Goal: Book appointment/travel/reservation

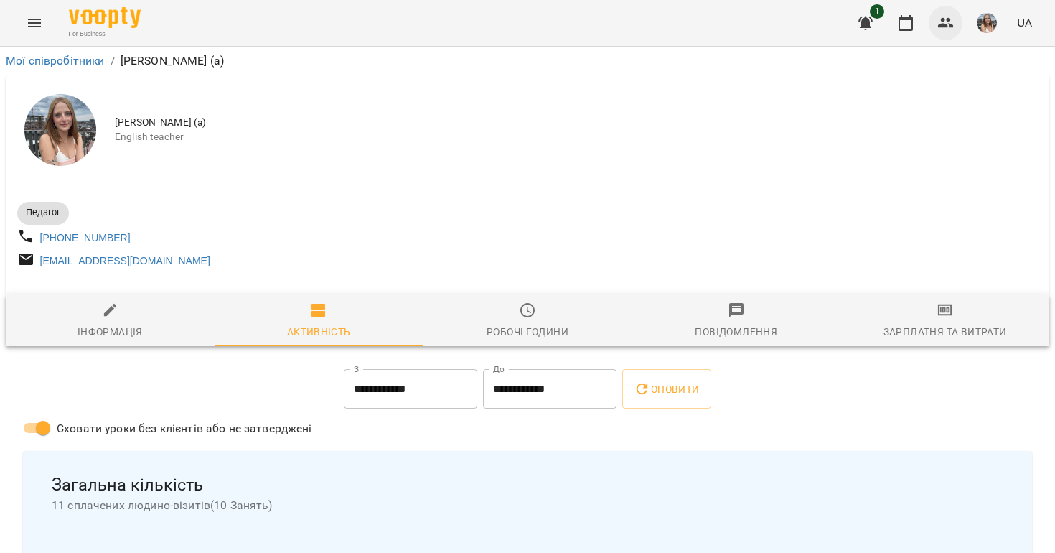
scroll to position [1348, 0]
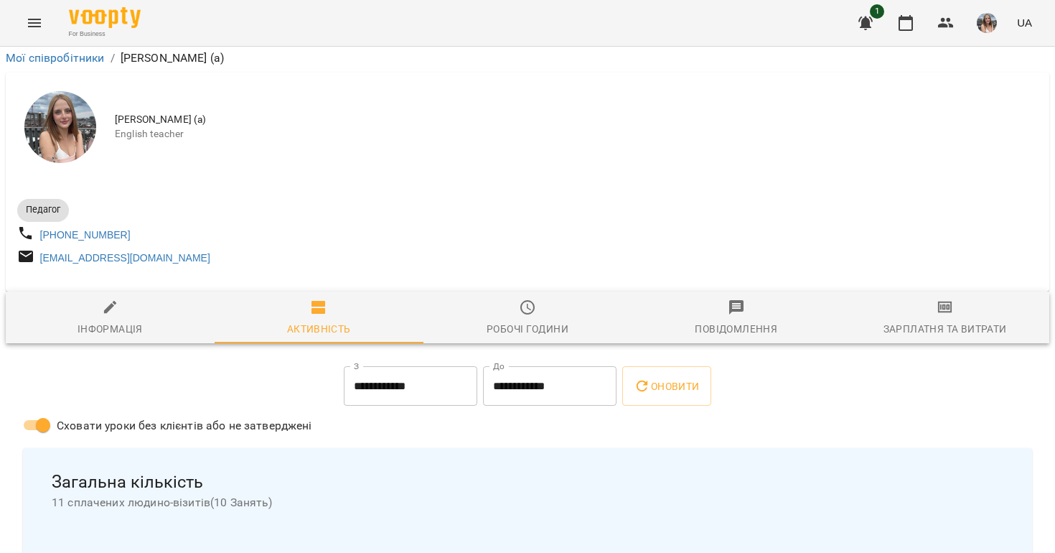
scroll to position [1348, 0]
click at [903, 25] on icon "button" at bounding box center [905, 22] width 17 height 17
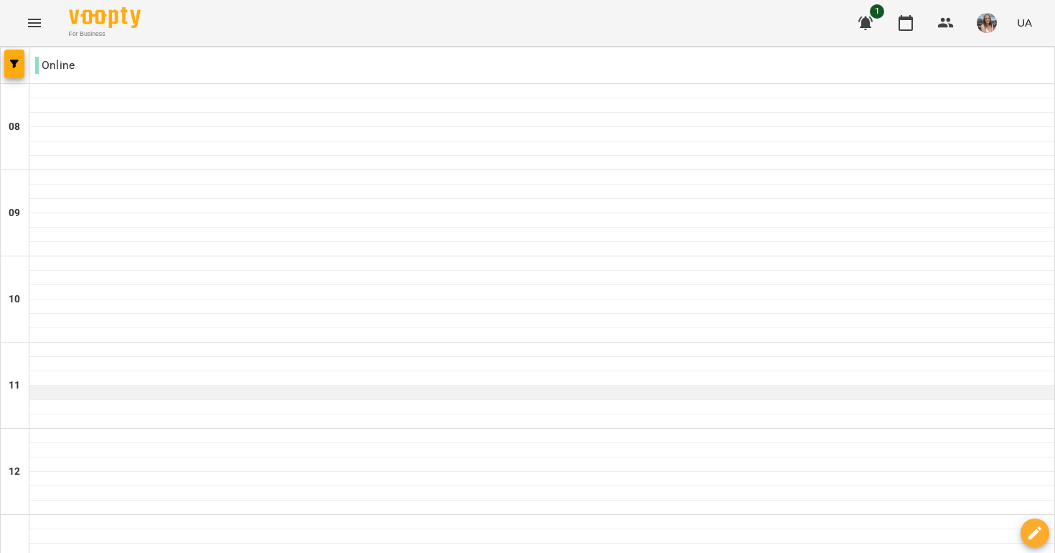
scroll to position [919, 0]
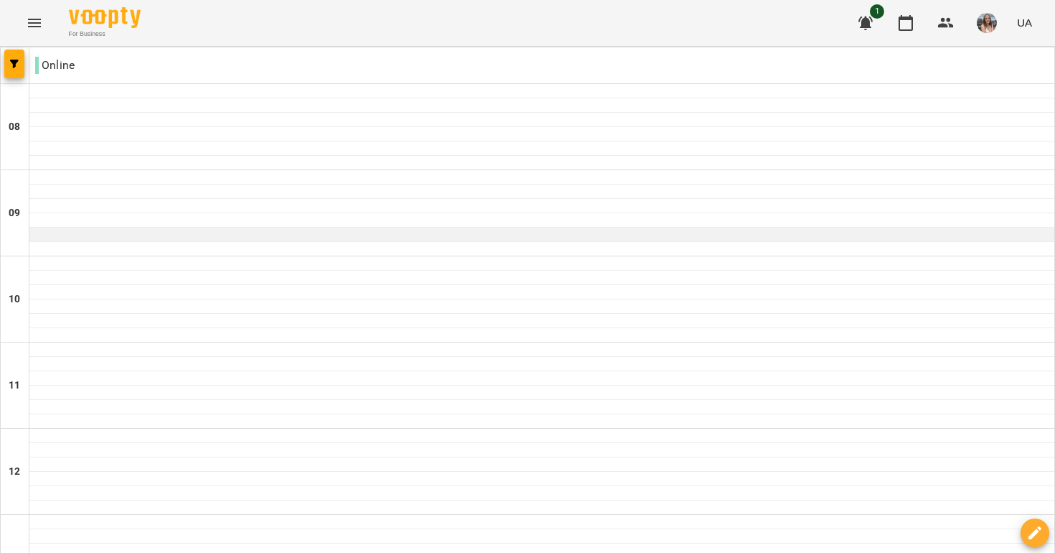
scroll to position [853, 0]
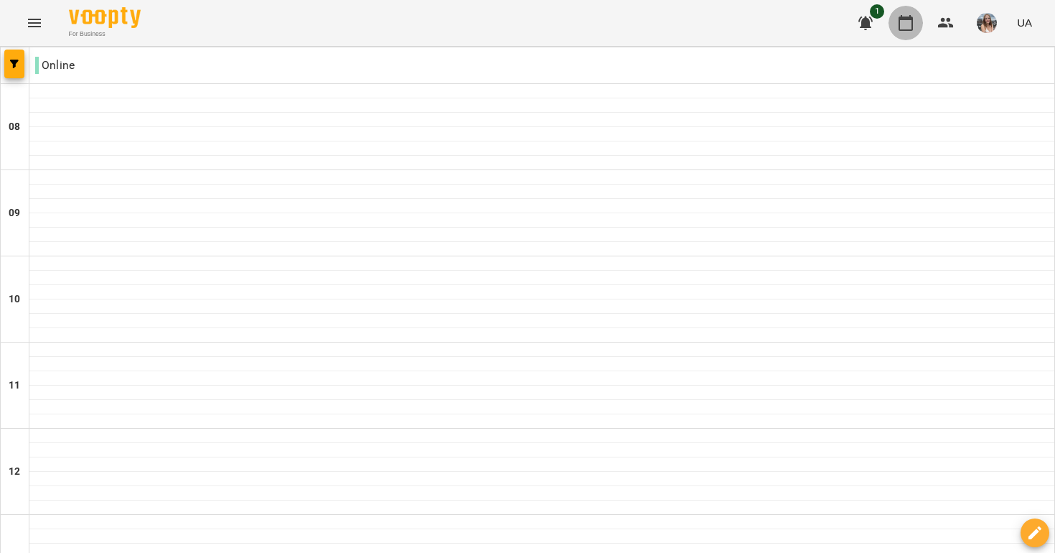
click at [903, 13] on button "button" at bounding box center [905, 23] width 34 height 34
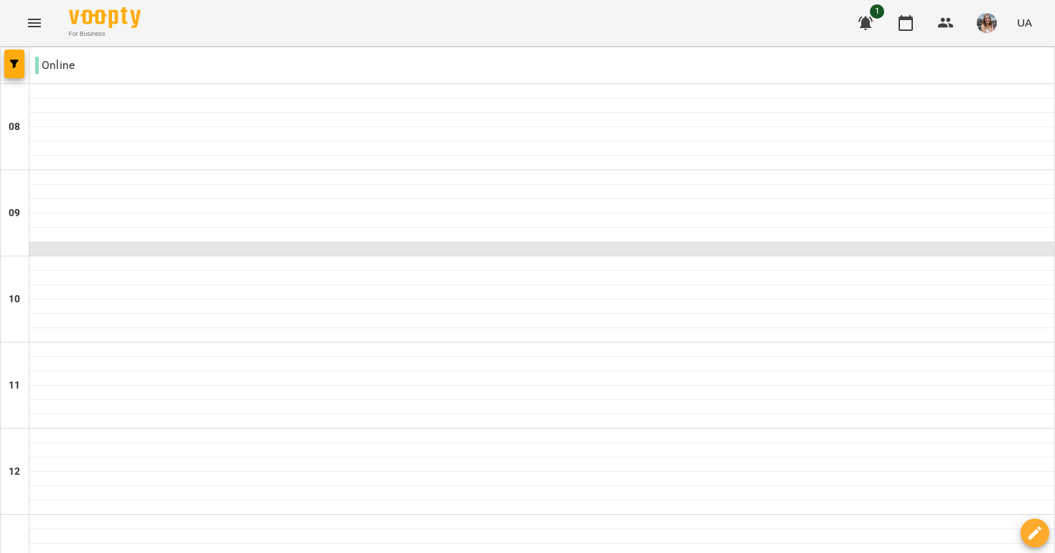
scroll to position [794, 0]
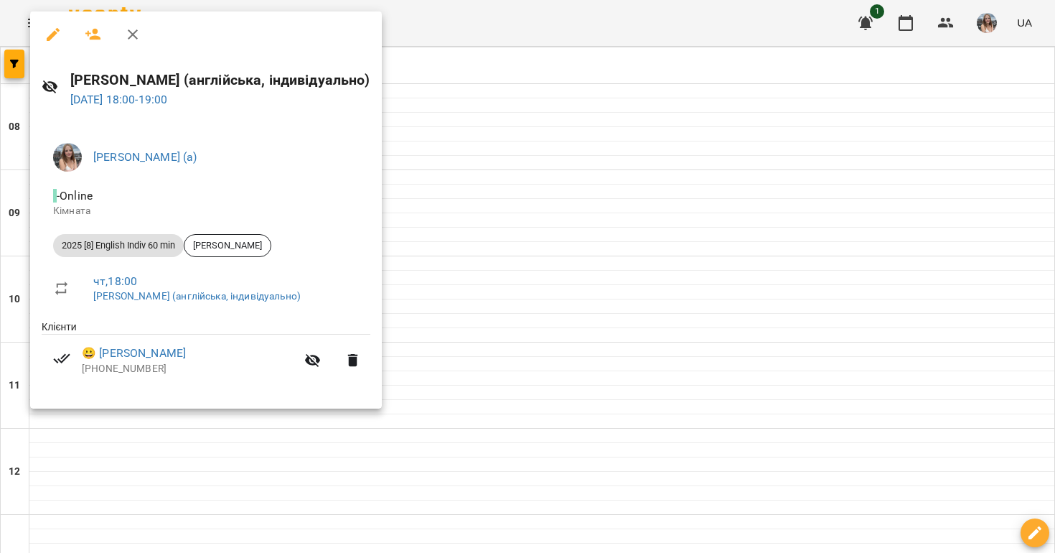
click at [561, 92] on div at bounding box center [527, 276] width 1055 height 553
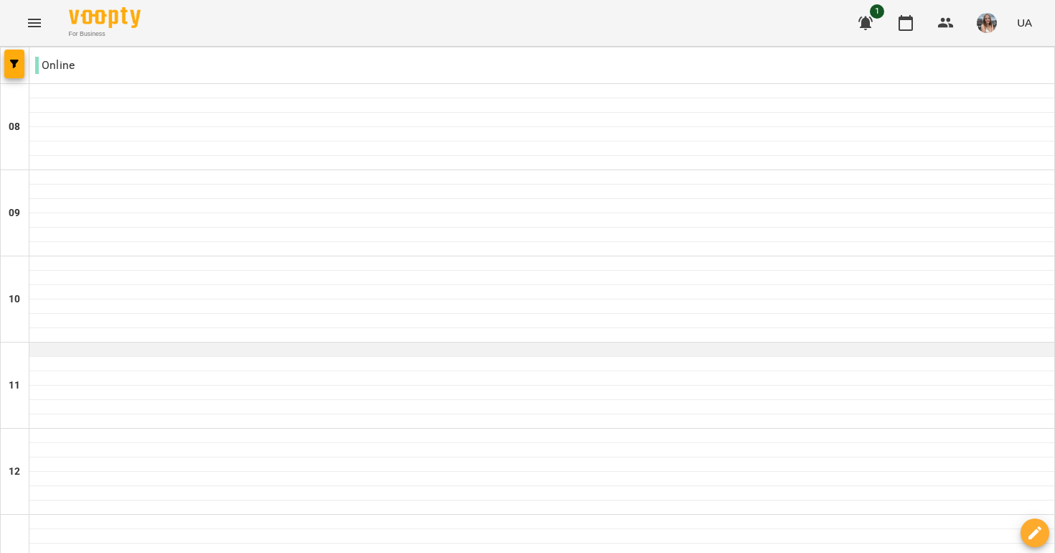
scroll to position [919, 0]
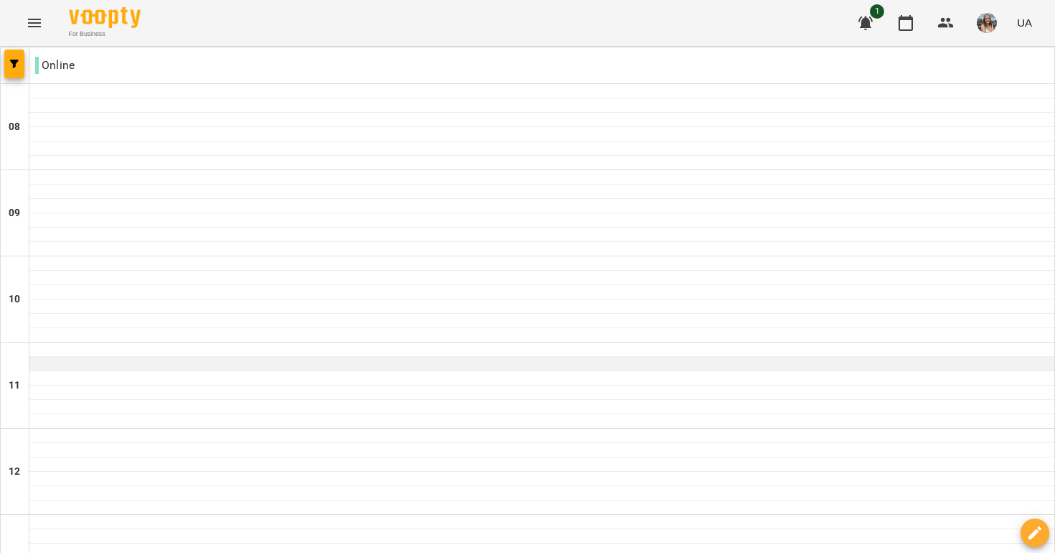
scroll to position [906, 0]
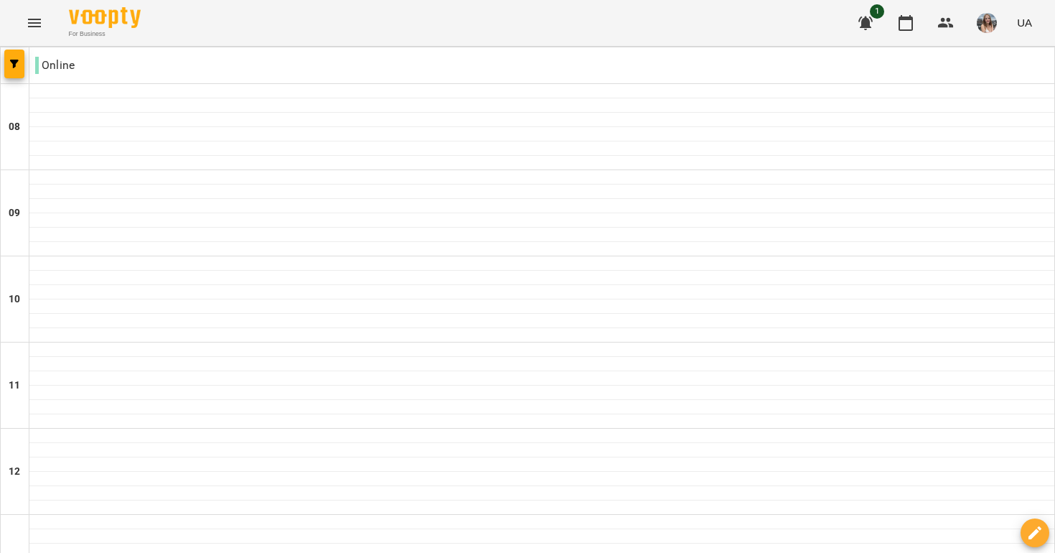
type input "**********"
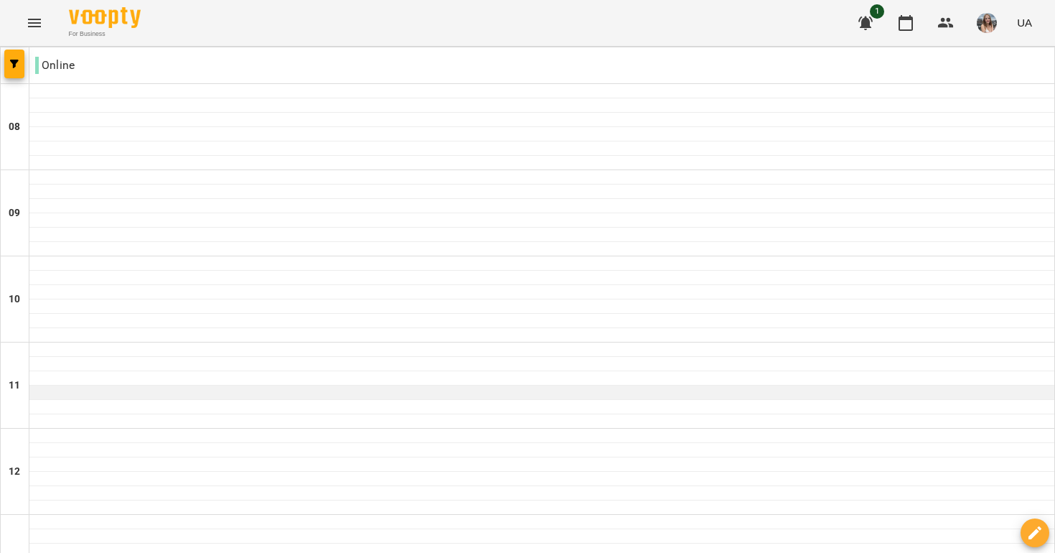
scroll to position [61, 0]
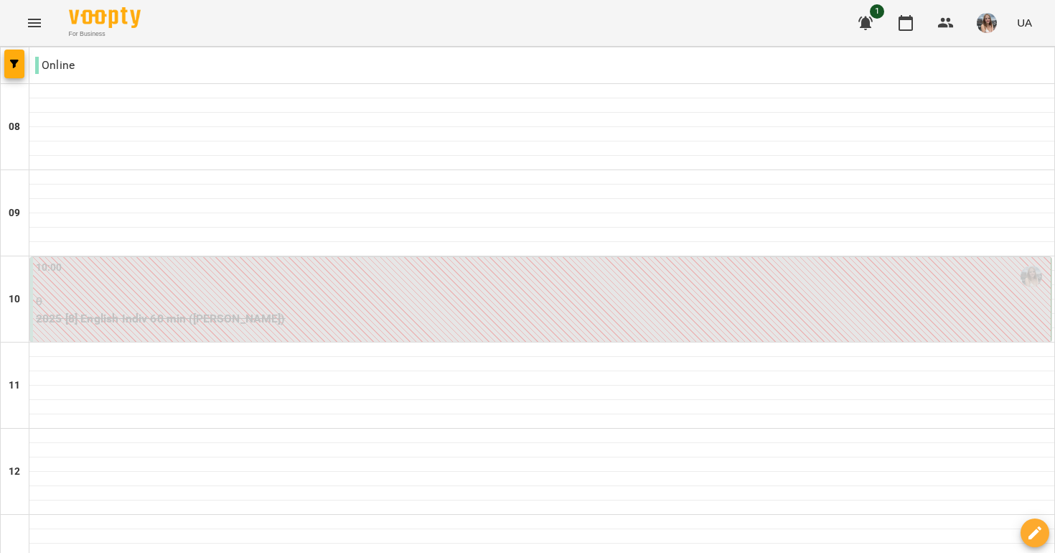
scroll to position [919, 0]
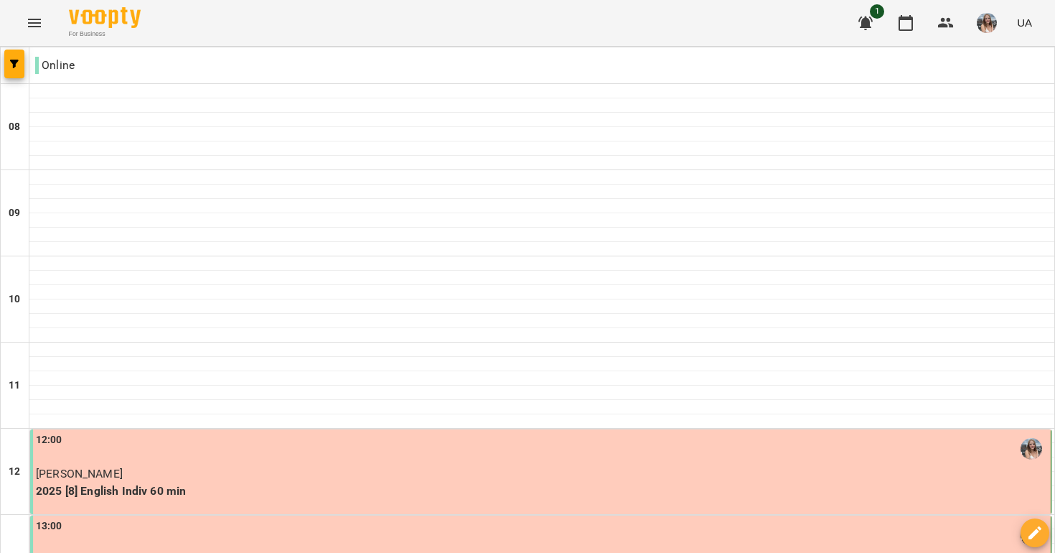
scroll to position [328, 0]
type input "**********"
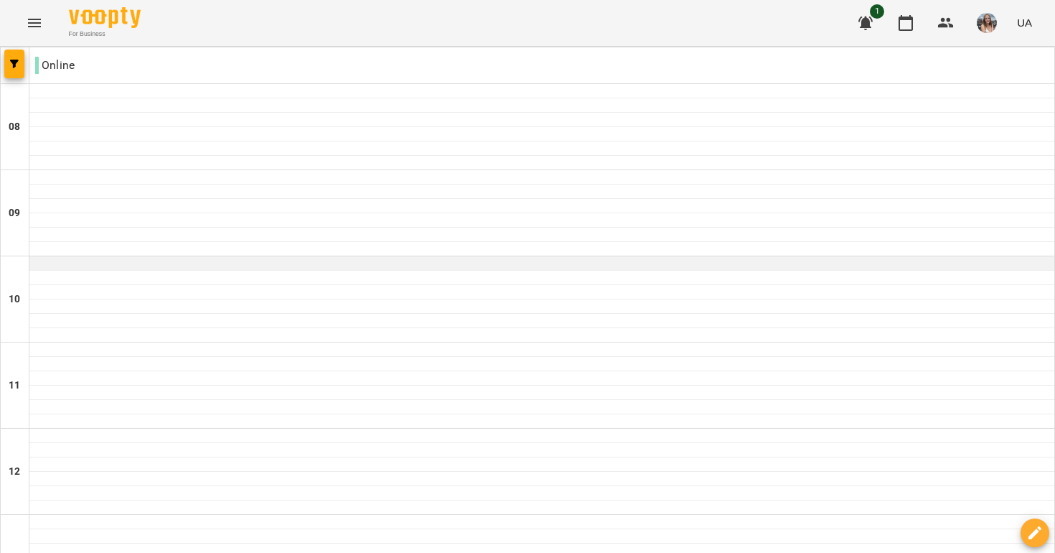
scroll to position [919, 0]
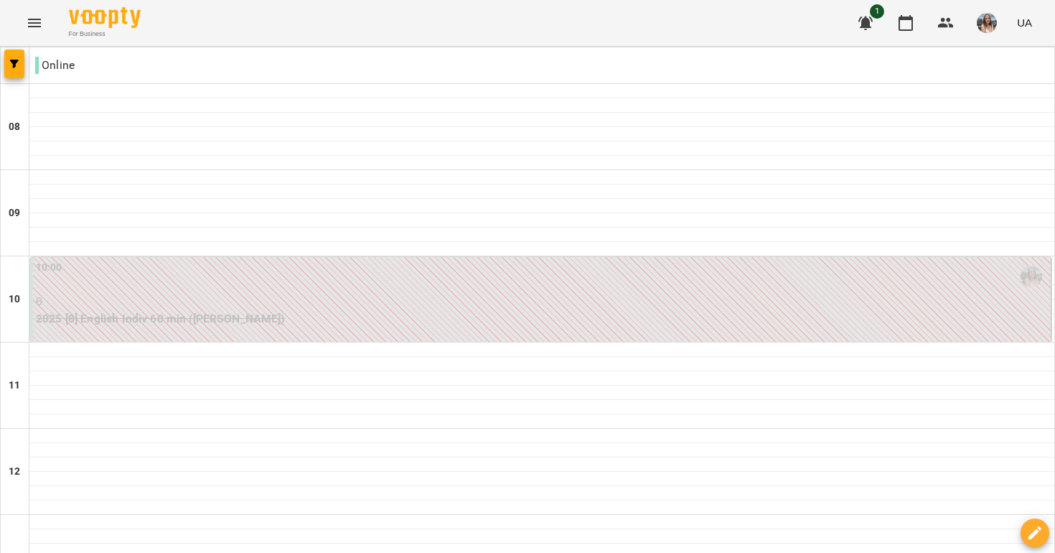
type input "**********"
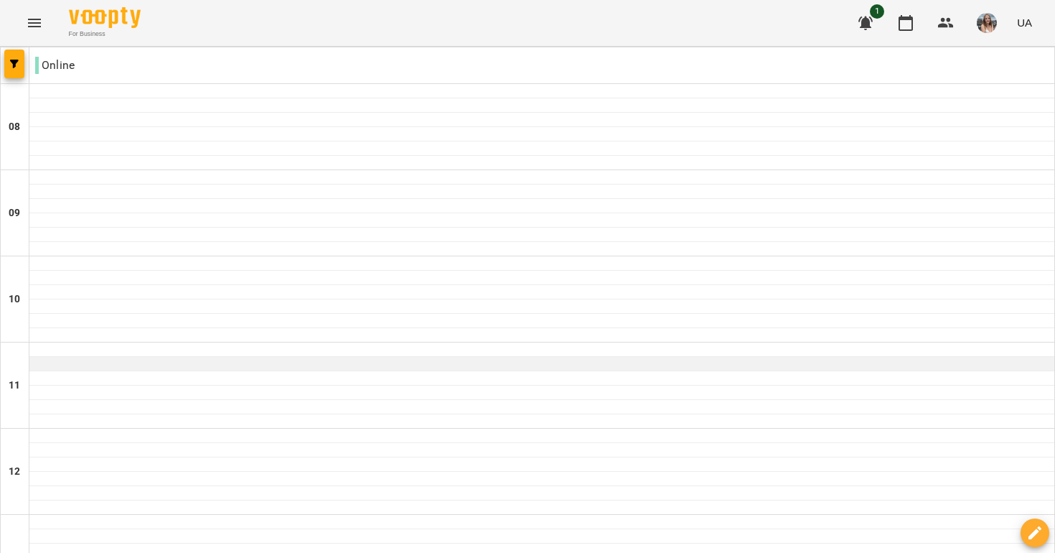
scroll to position [0, 0]
